Goal: Task Accomplishment & Management: Use online tool/utility

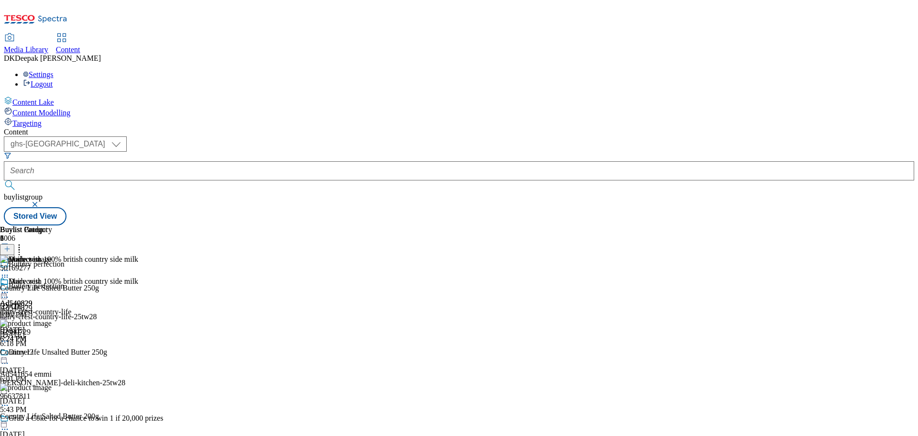
select select "ghs-[GEOGRAPHIC_DATA]"
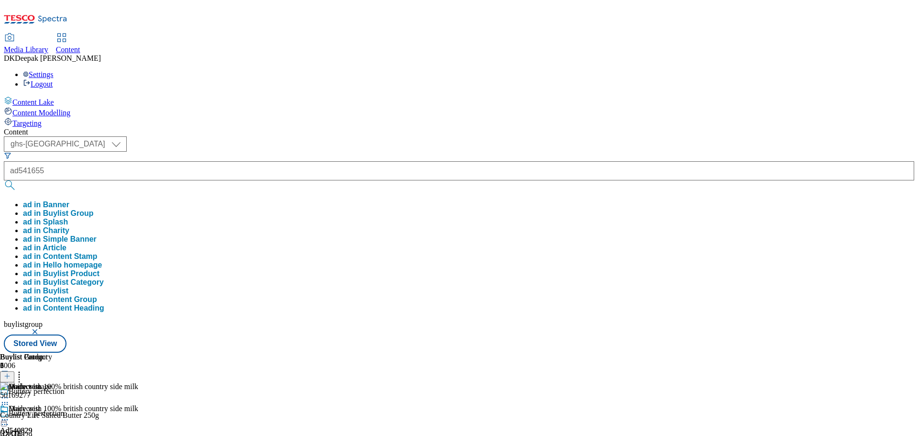
type input "ad541655"
click at [4, 180] on button "submit" at bounding box center [10, 185] width 13 height 10
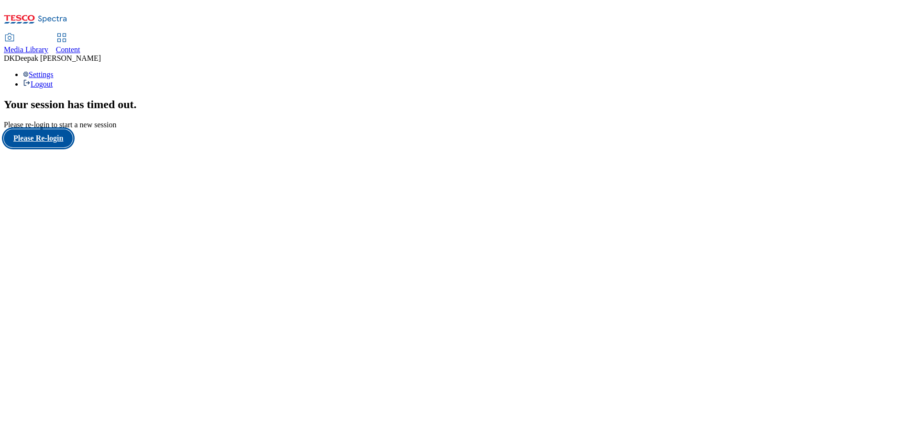
click at [66, 147] on button "Please Re-login" at bounding box center [38, 138] width 69 height 18
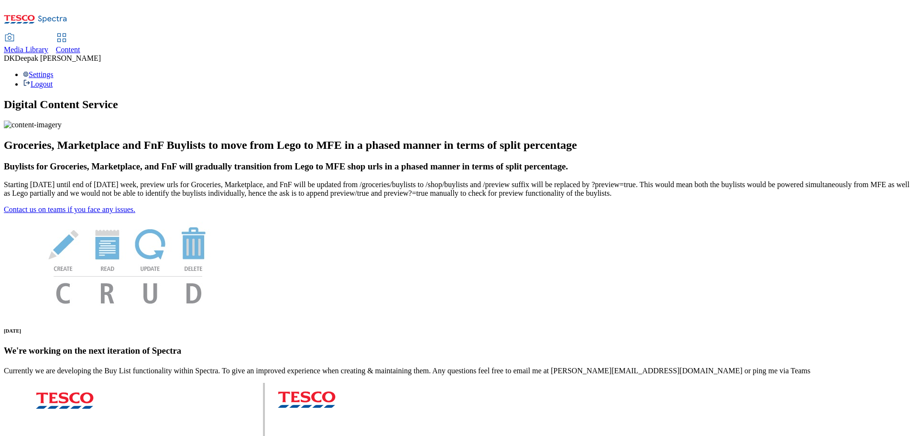
click at [80, 45] on span "Content" at bounding box center [68, 49] width 24 height 8
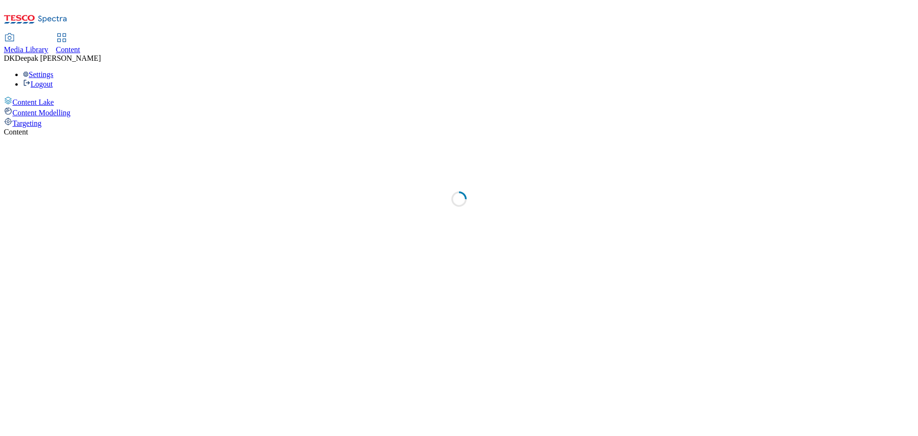
select select "ghs-[GEOGRAPHIC_DATA]"
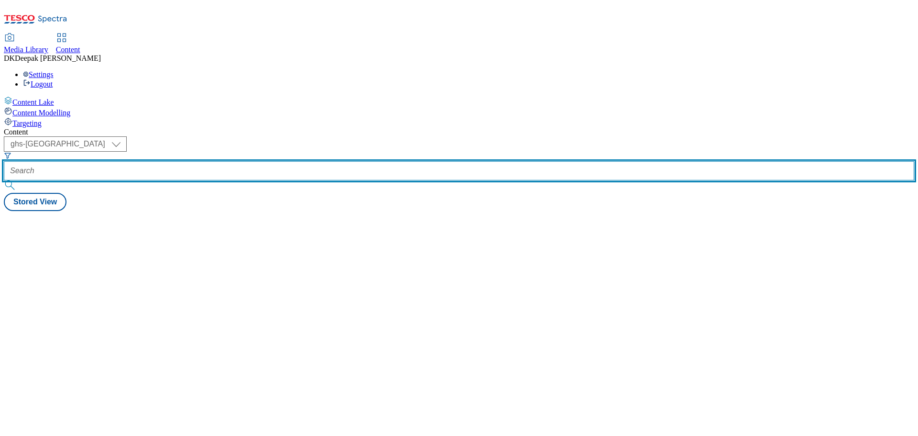
click at [228, 161] on input "text" at bounding box center [459, 170] width 911 height 19
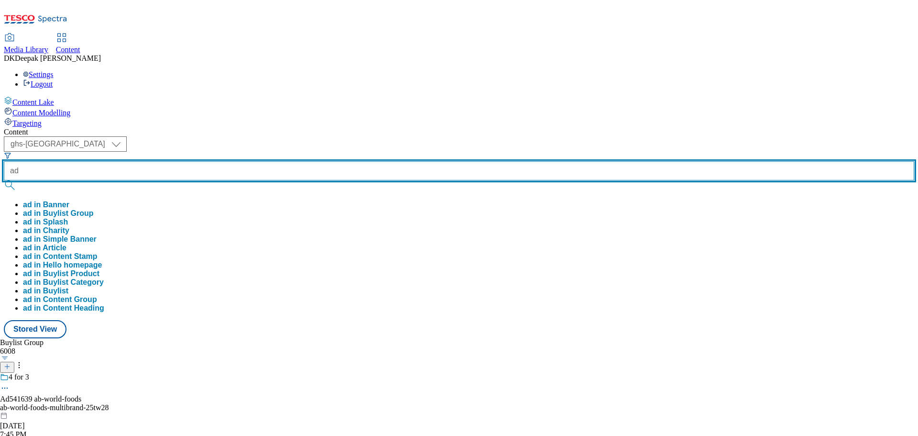
paste input "541655"
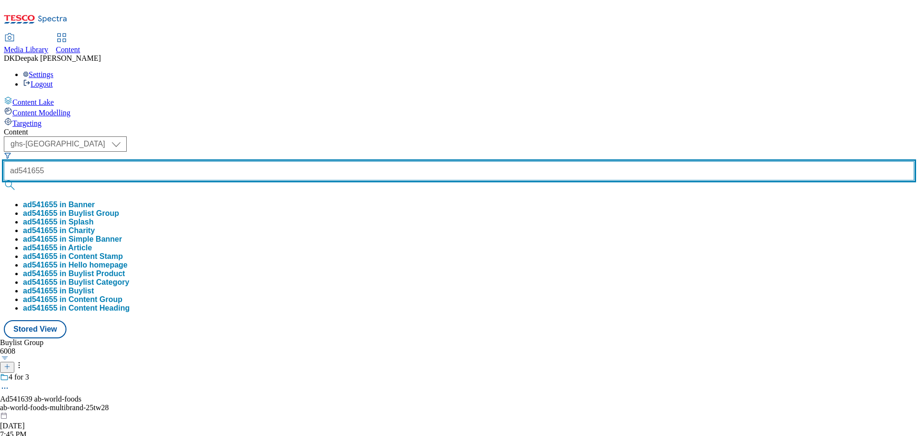
type input "ad541655"
click at [4, 180] on button "submit" at bounding box center [10, 185] width 13 height 10
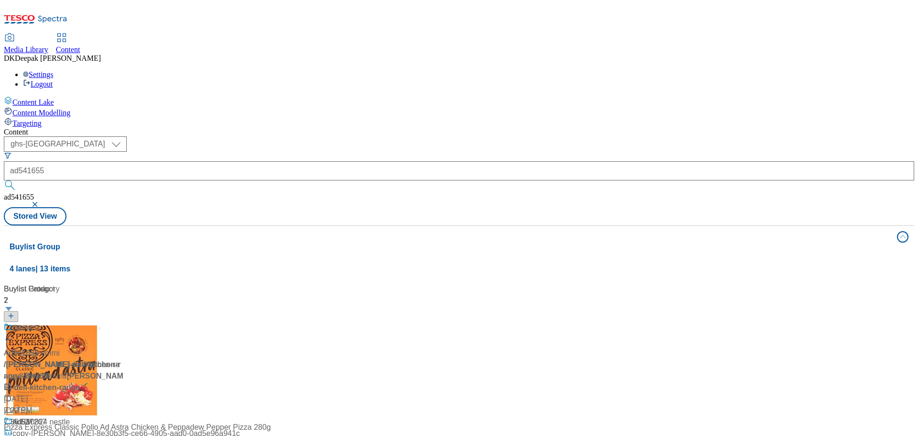
click at [123, 359] on div "/ [PERSON_NAME]-deli-kitchen-range-25tw28 / emmi" at bounding box center [64, 370] width 120 height 23
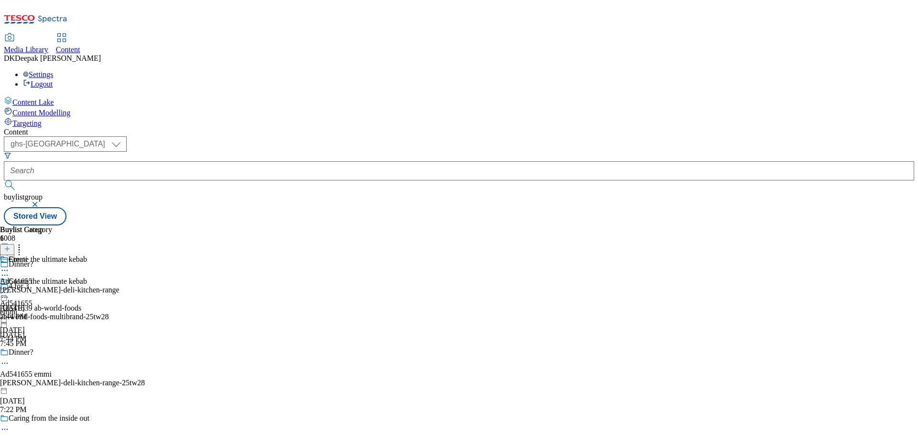
click at [120, 255] on div "Emmi Ad541655 [PERSON_NAME]-deli-kitchen-range [DATE] 7:44 PM" at bounding box center [60, 288] width 120 height 66
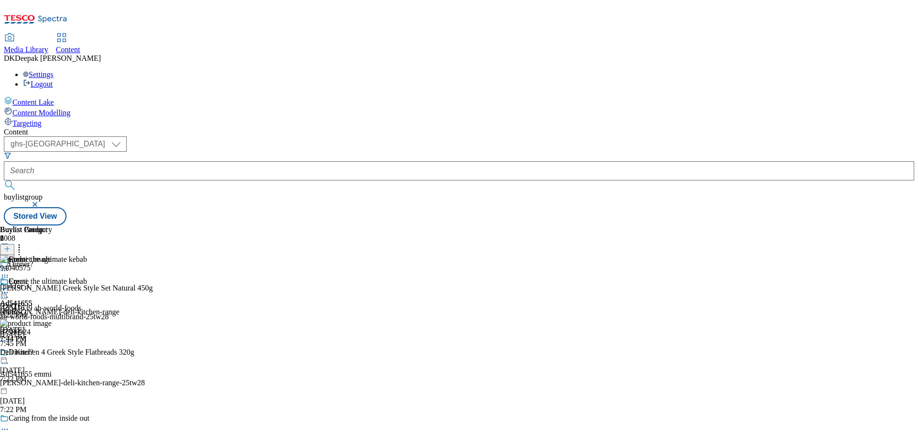
click at [10, 287] on icon at bounding box center [5, 292] width 10 height 10
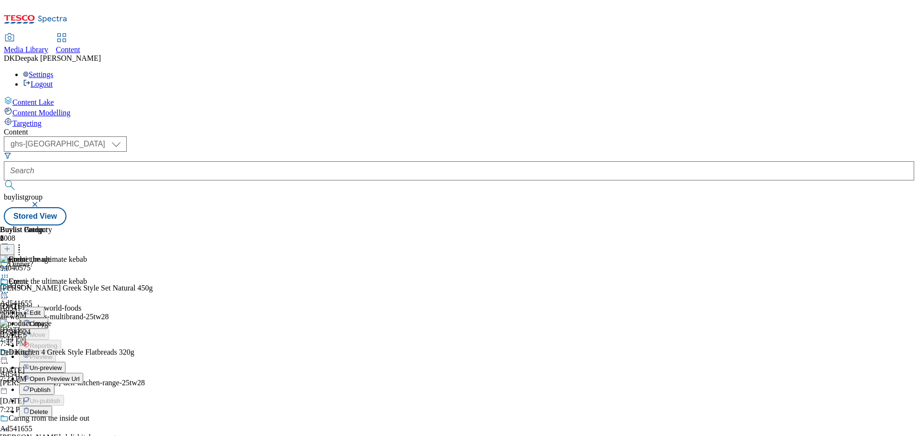
click at [79, 375] on span "Open Preview Url" at bounding box center [55, 378] width 50 height 7
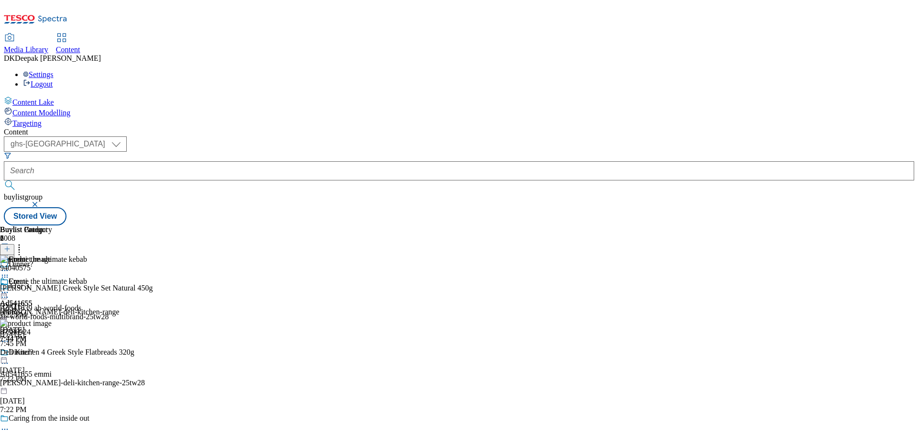
click at [3, 292] on circle at bounding box center [2, 292] width 1 height 1
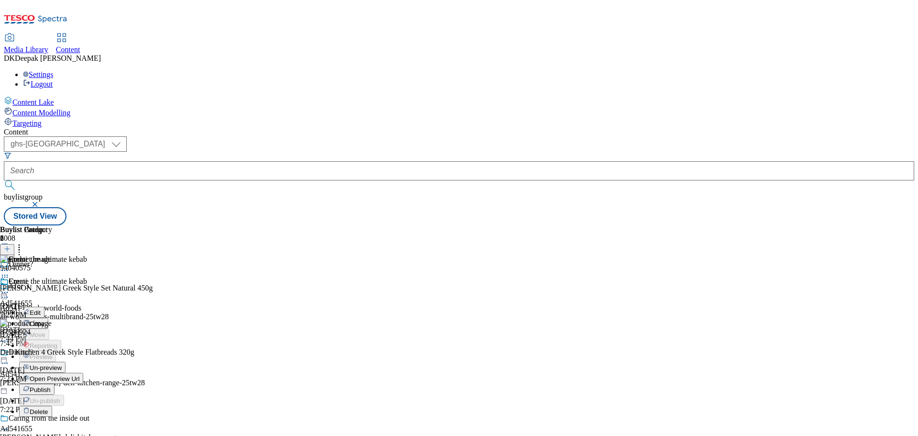
click at [51, 386] on span "Publish" at bounding box center [40, 389] width 21 height 7
